Goal: Navigation & Orientation: Find specific page/section

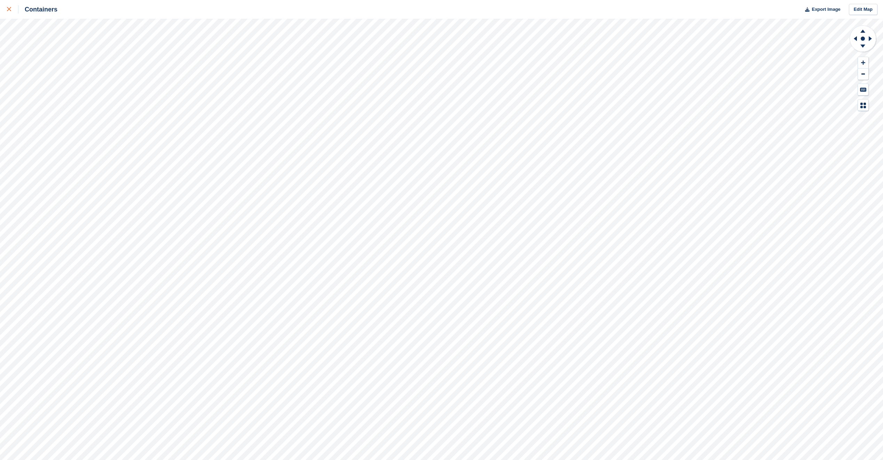
click at [2, 10] on link at bounding box center [9, 9] width 18 height 19
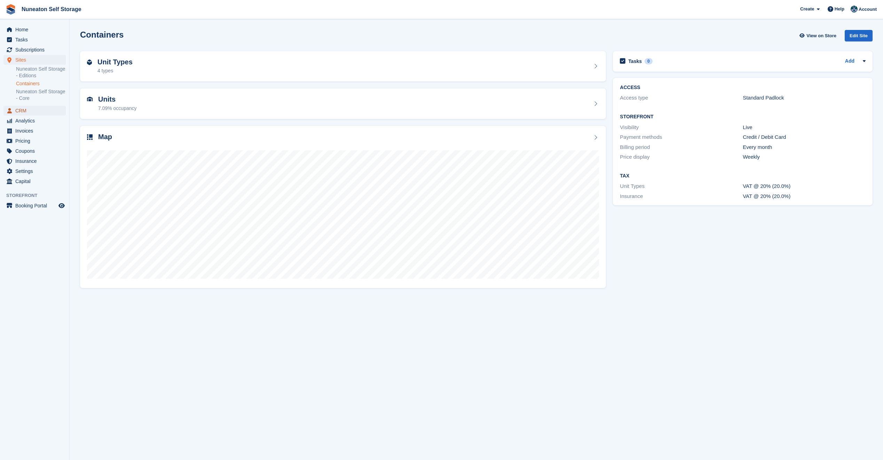
click at [20, 109] on span "CRM" at bounding box center [36, 111] width 42 height 10
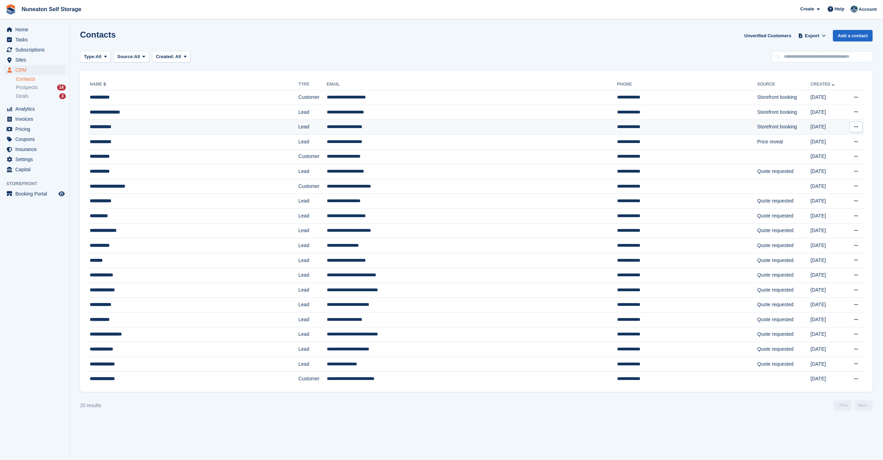
click at [116, 123] on td "**********" at bounding box center [193, 127] width 210 height 15
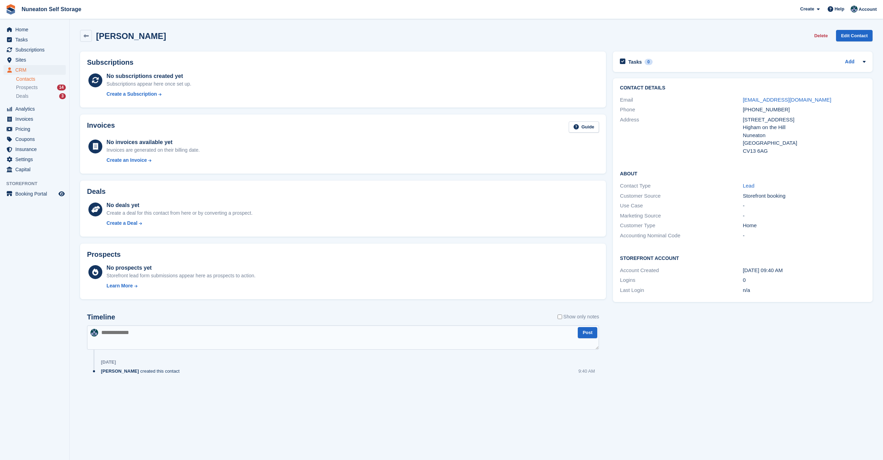
click at [288, 375] on div "Rich Palmer created this contact 9:40 AM" at bounding box center [350, 374] width 498 height 12
click at [25, 242] on aside "Home Tasks Subscriptions Subscriptions Subscriptions Contracts Price increases …" at bounding box center [34, 231] width 69 height 425
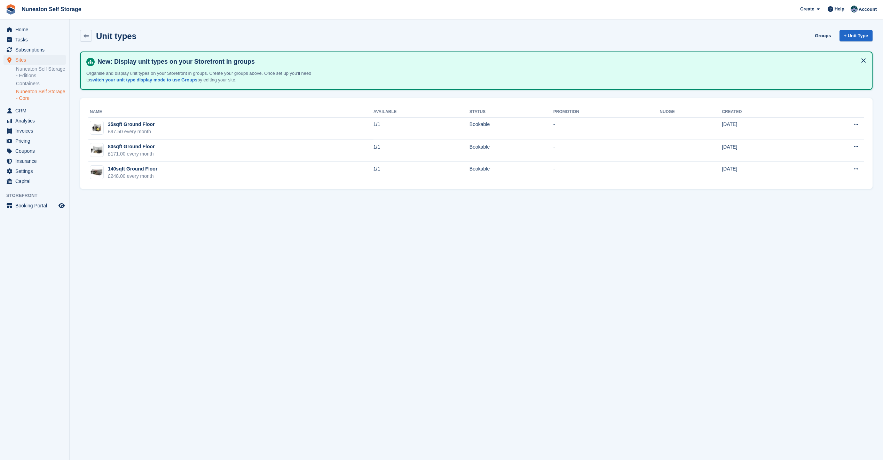
click at [312, 211] on section "Unit types Groups + Unit Type New: Display unit types on your Storefront in gro…" at bounding box center [476, 230] width 813 height 460
